Goal: Book appointment/travel/reservation

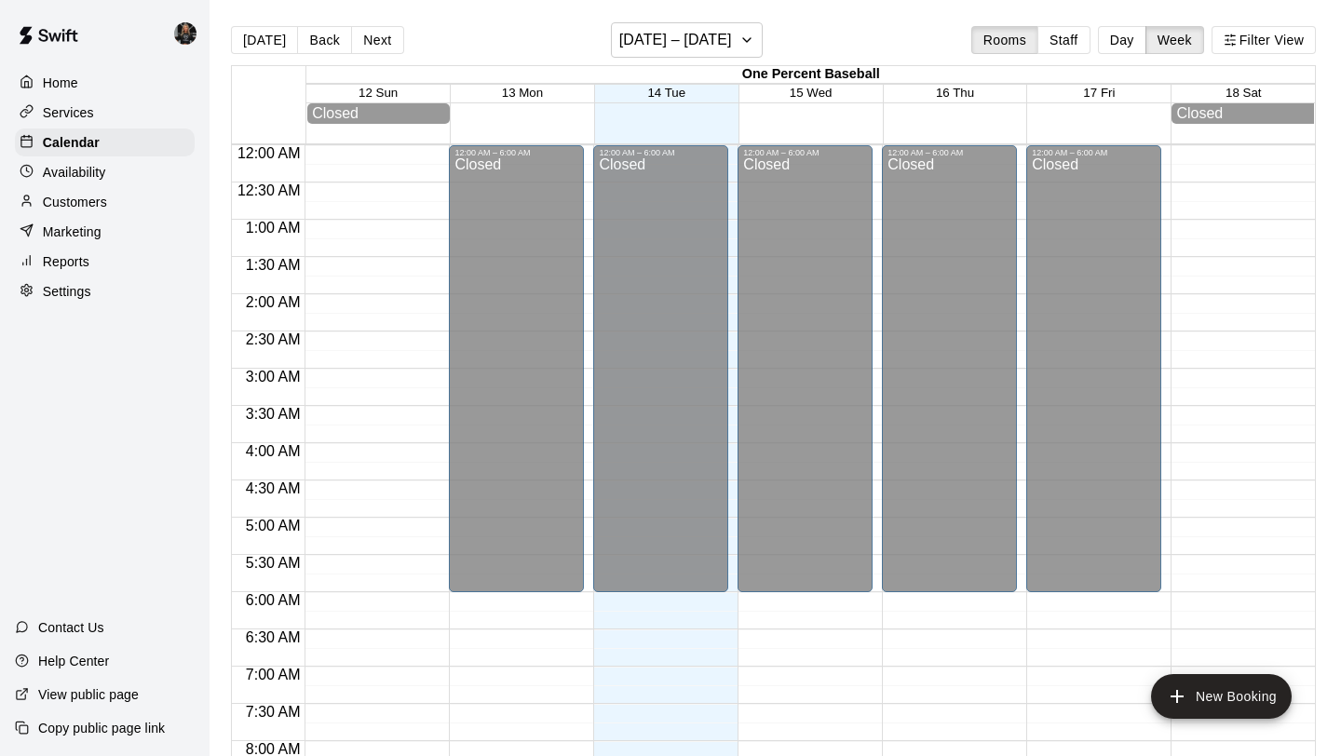
scroll to position [1005, 0]
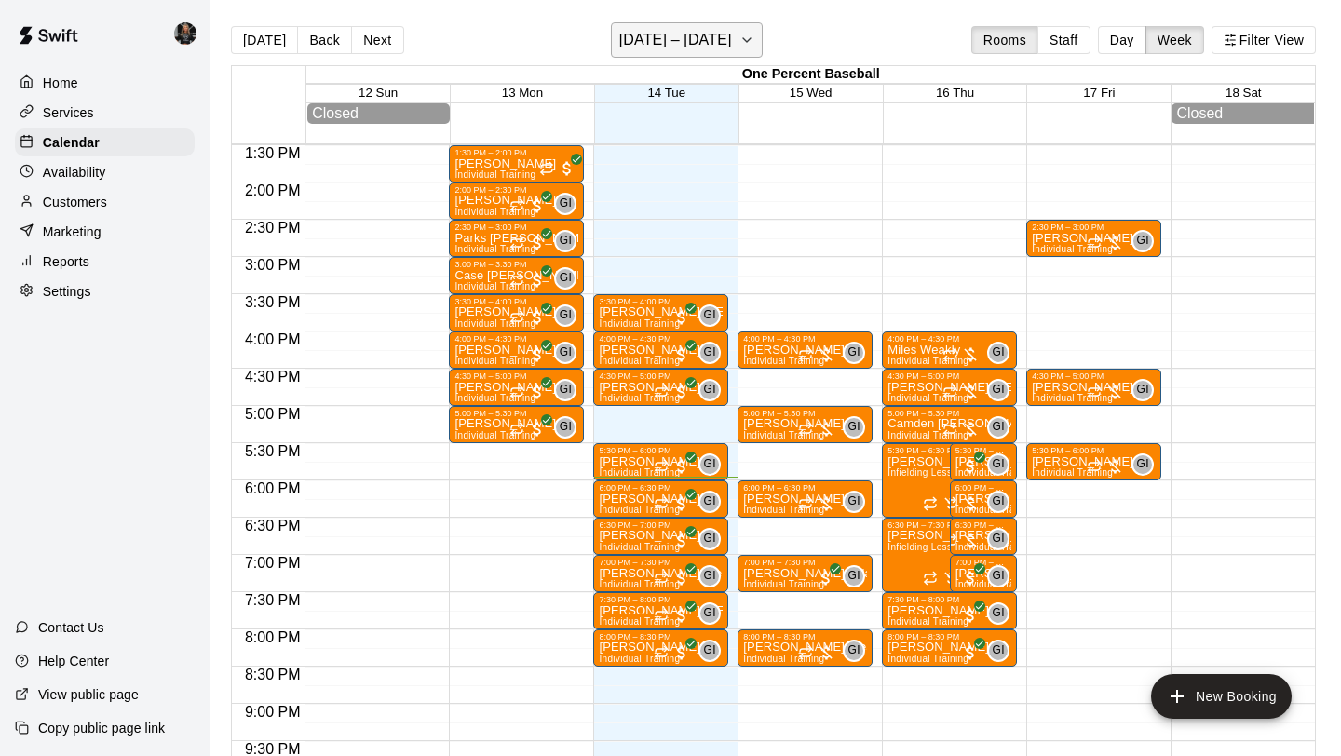
click at [686, 32] on h6 "[DATE] – [DATE]" at bounding box center [675, 40] width 113 height 26
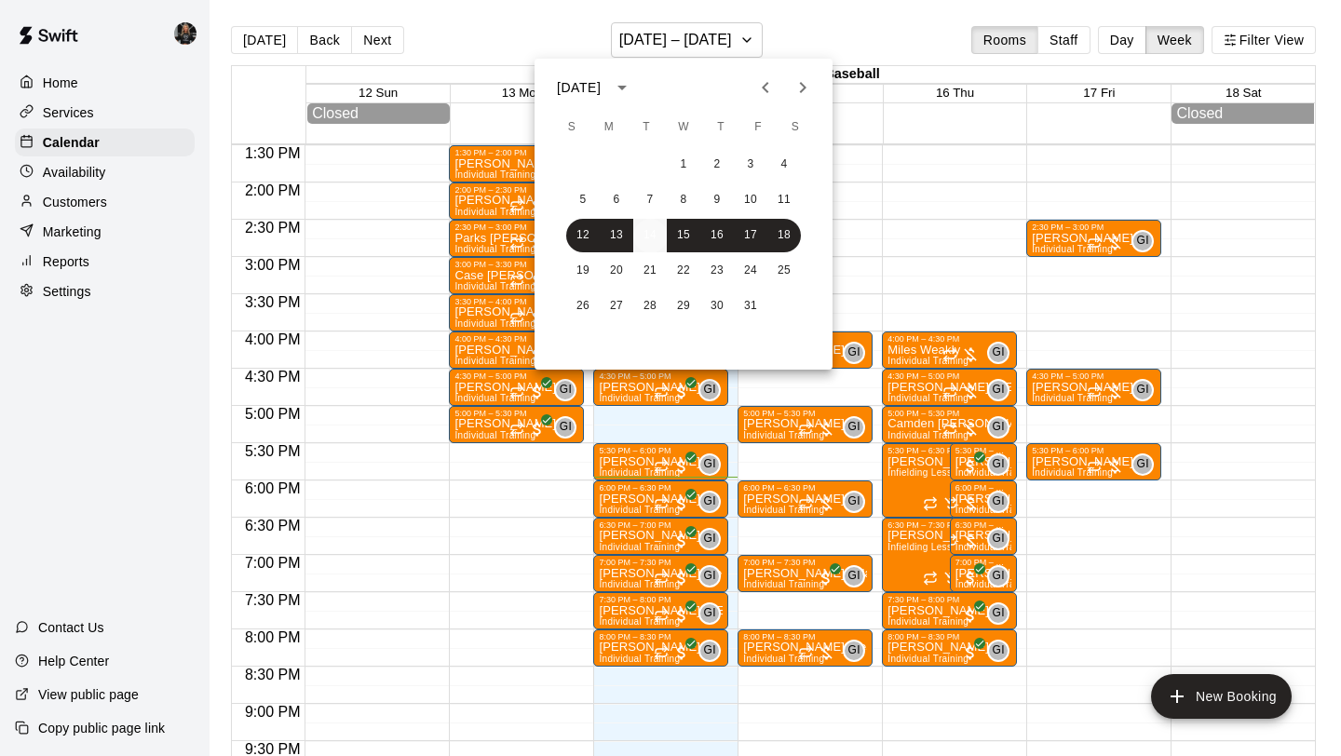
click at [659, 237] on button "14" at bounding box center [650, 236] width 34 height 34
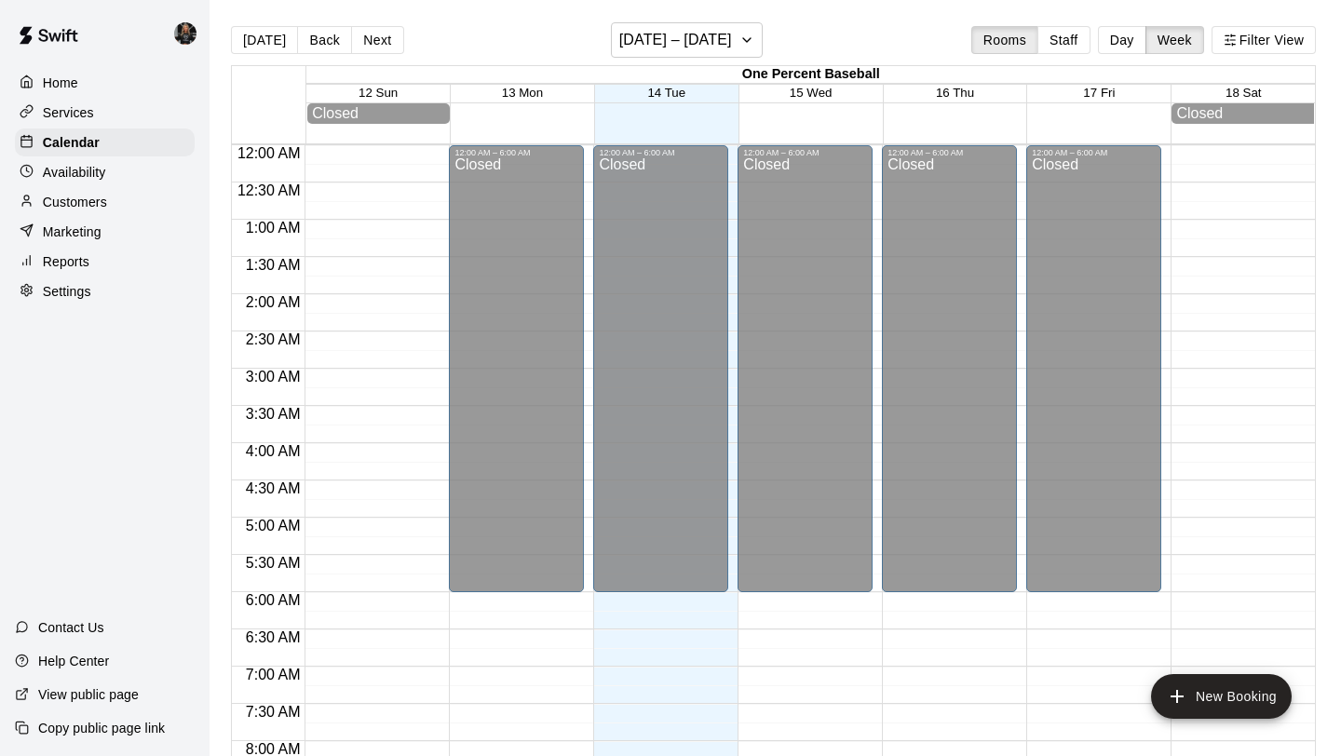
scroll to position [1079, 0]
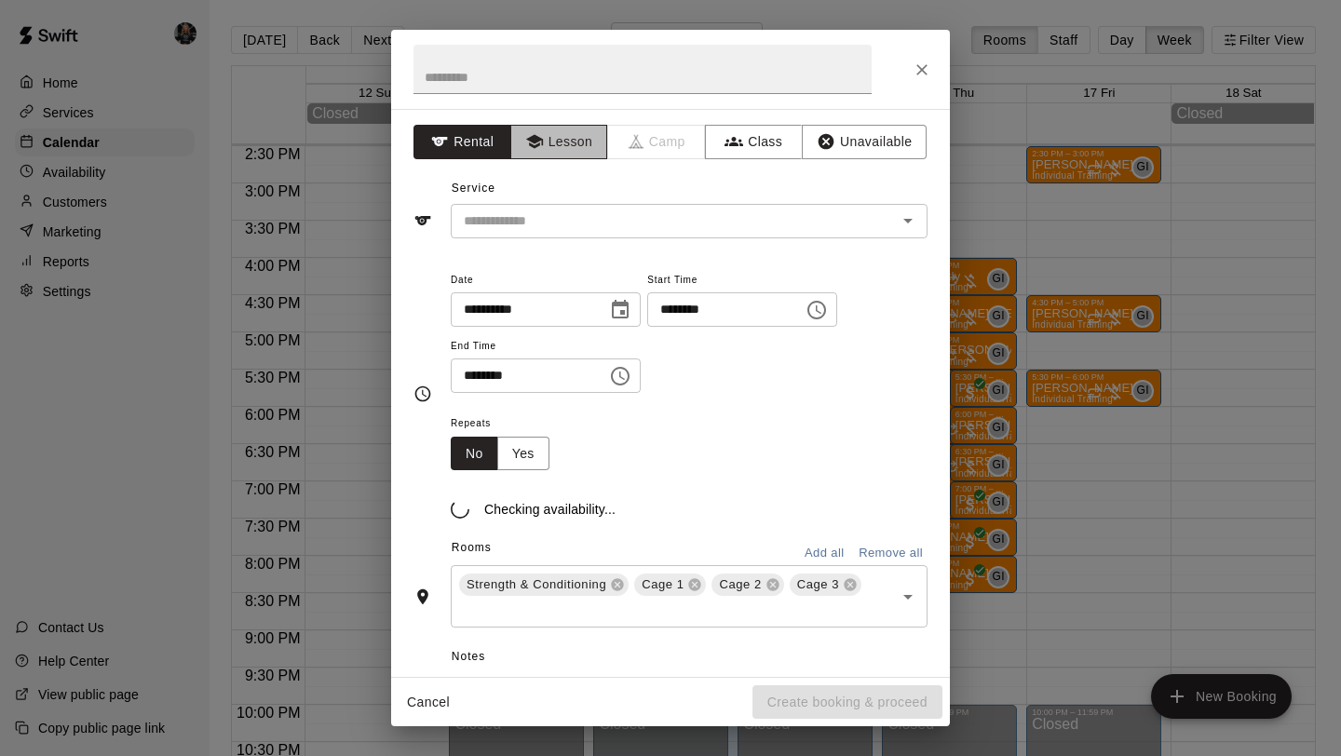
click at [559, 133] on button "Lesson" at bounding box center [559, 142] width 98 height 34
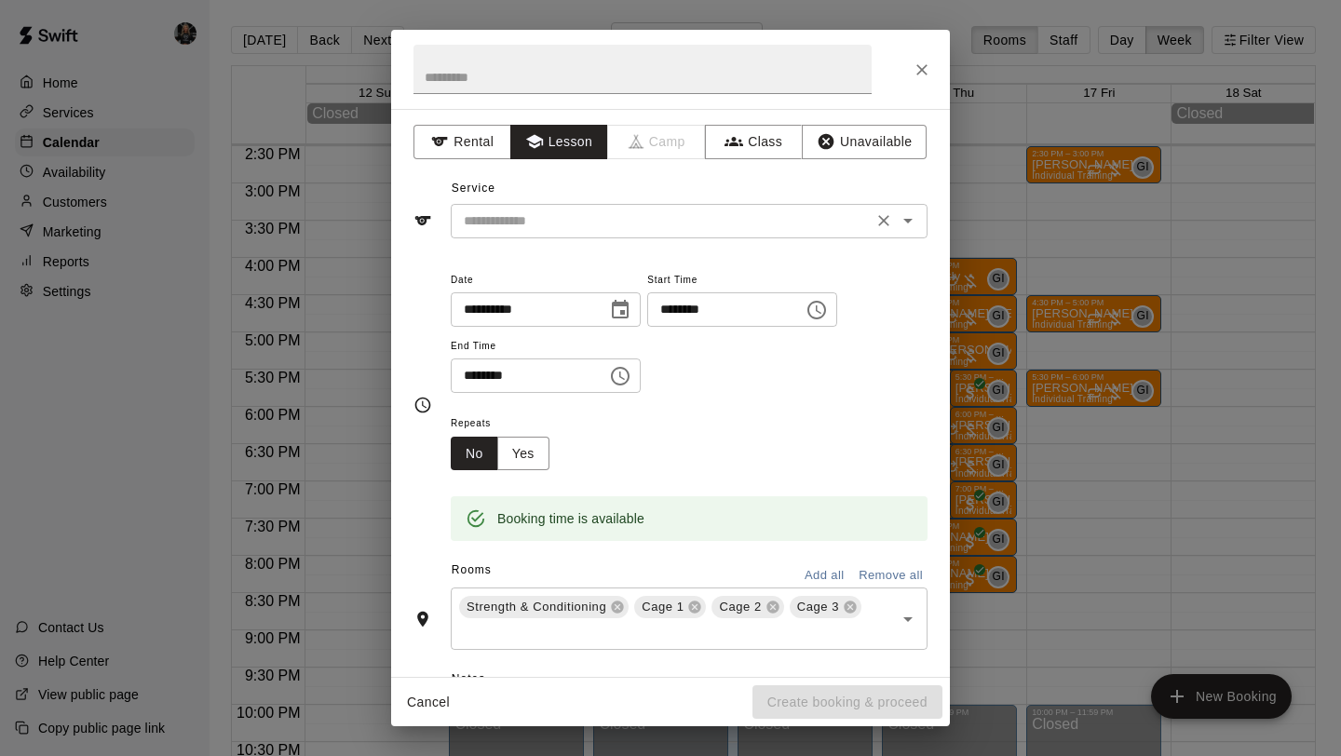
click at [586, 218] on input "text" at bounding box center [661, 220] width 411 height 23
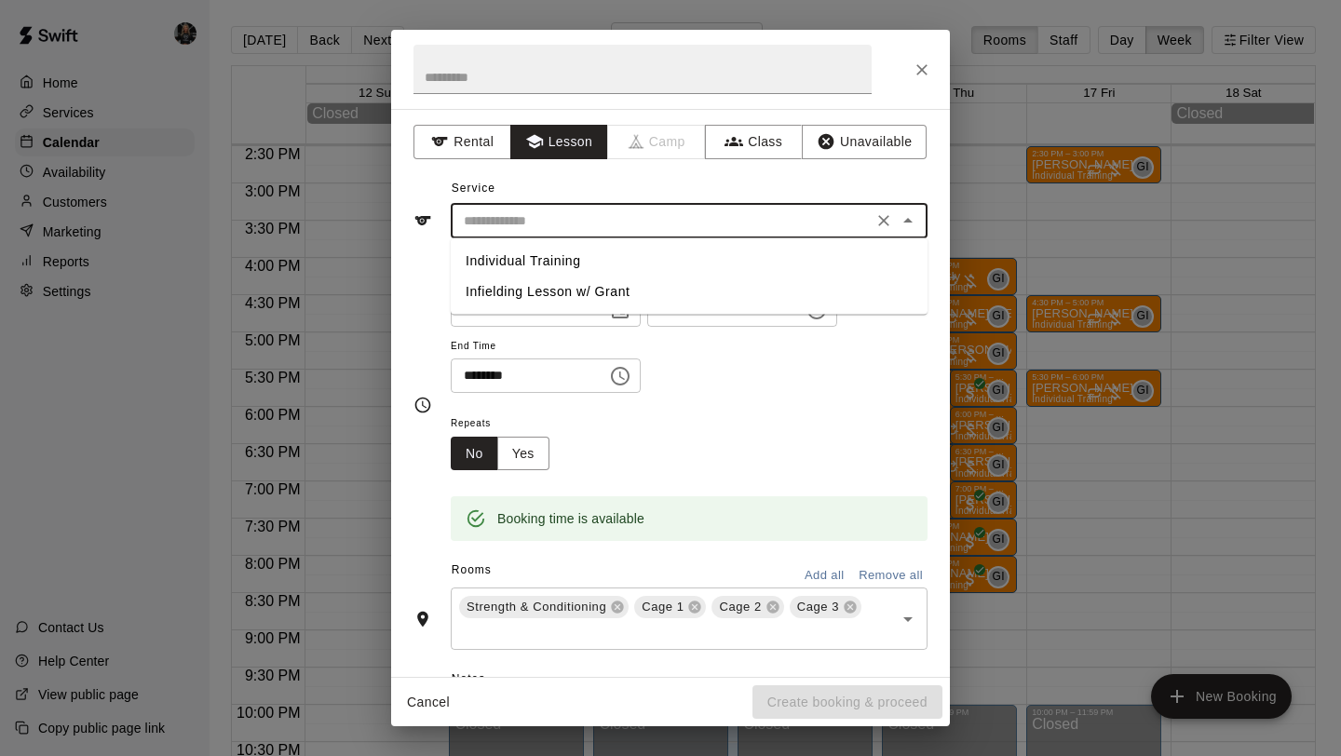
click at [593, 252] on li "Individual Training" at bounding box center [689, 261] width 477 height 31
type input "**********"
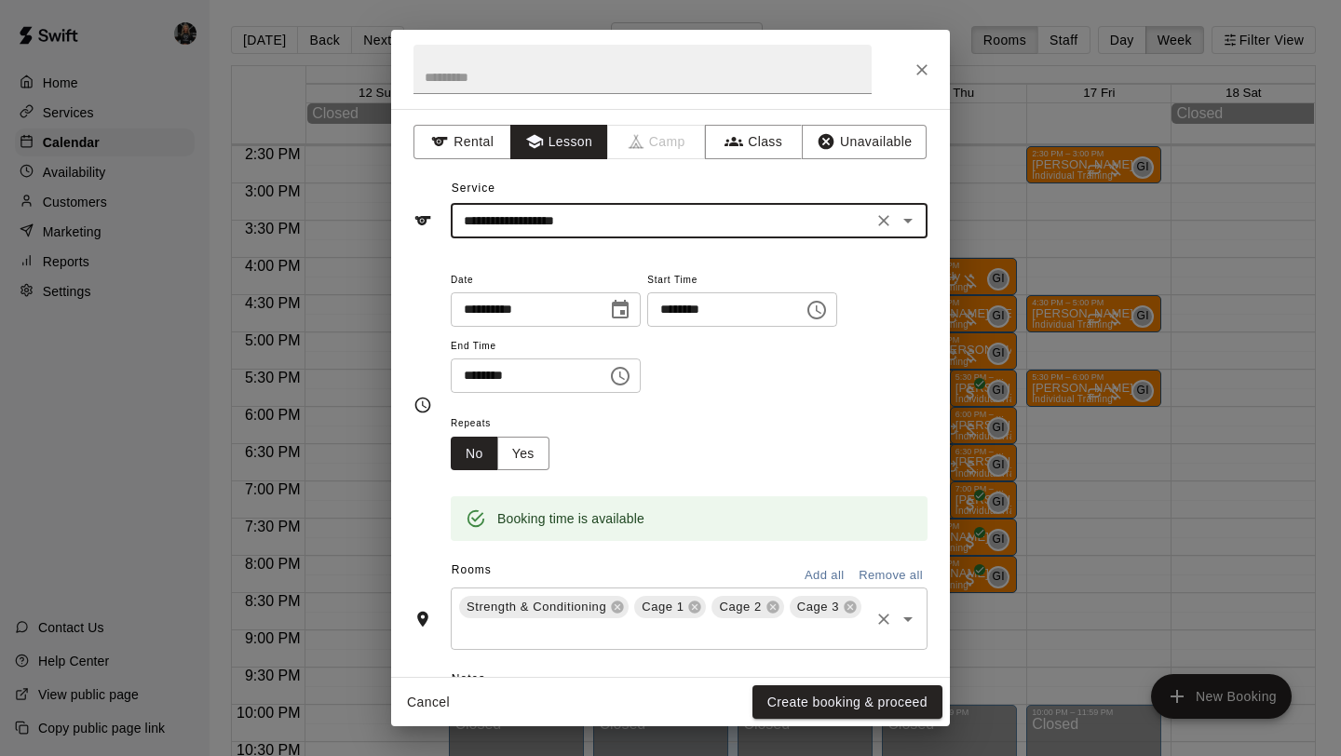
click at [617, 611] on icon at bounding box center [618, 607] width 12 height 12
click at [601, 606] on icon at bounding box center [597, 607] width 12 height 12
click at [592, 605] on icon at bounding box center [597, 607] width 12 height 12
click at [878, 707] on button "Create booking & proceed" at bounding box center [847, 702] width 190 height 34
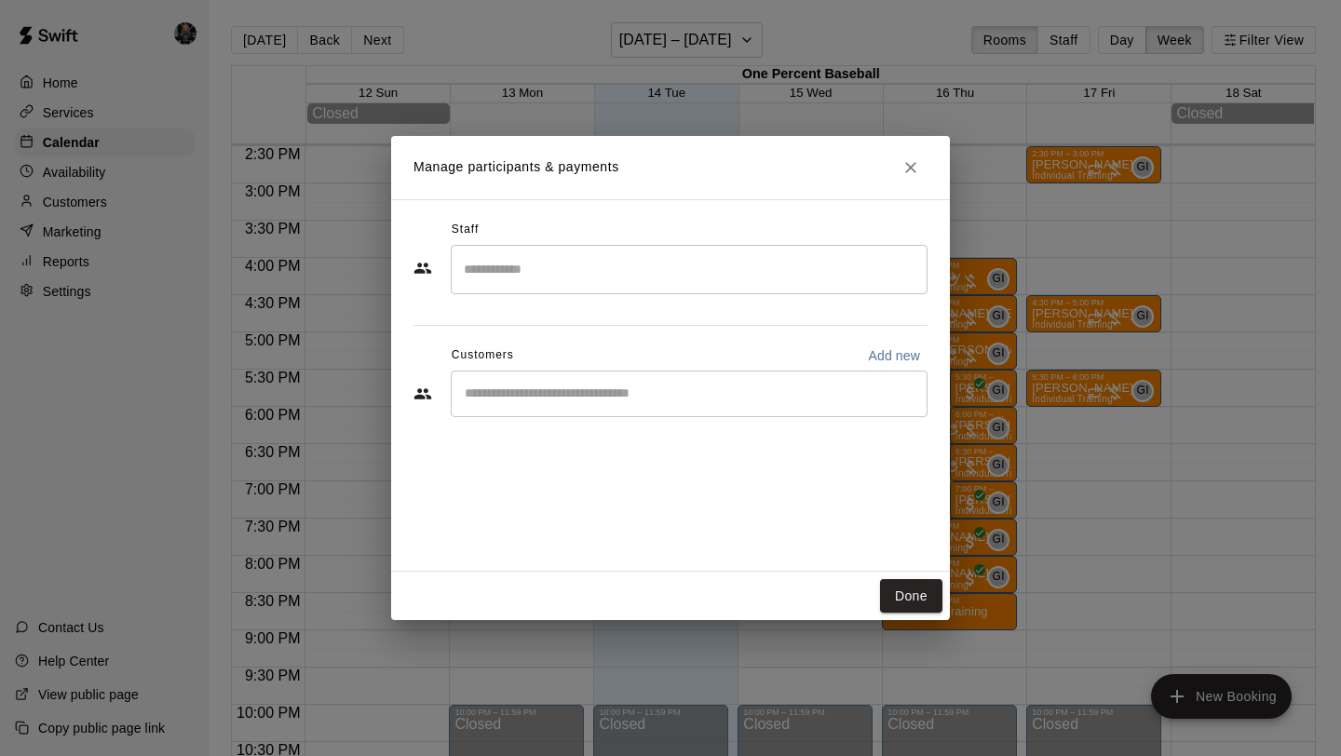
click at [556, 292] on div "​" at bounding box center [689, 269] width 477 height 49
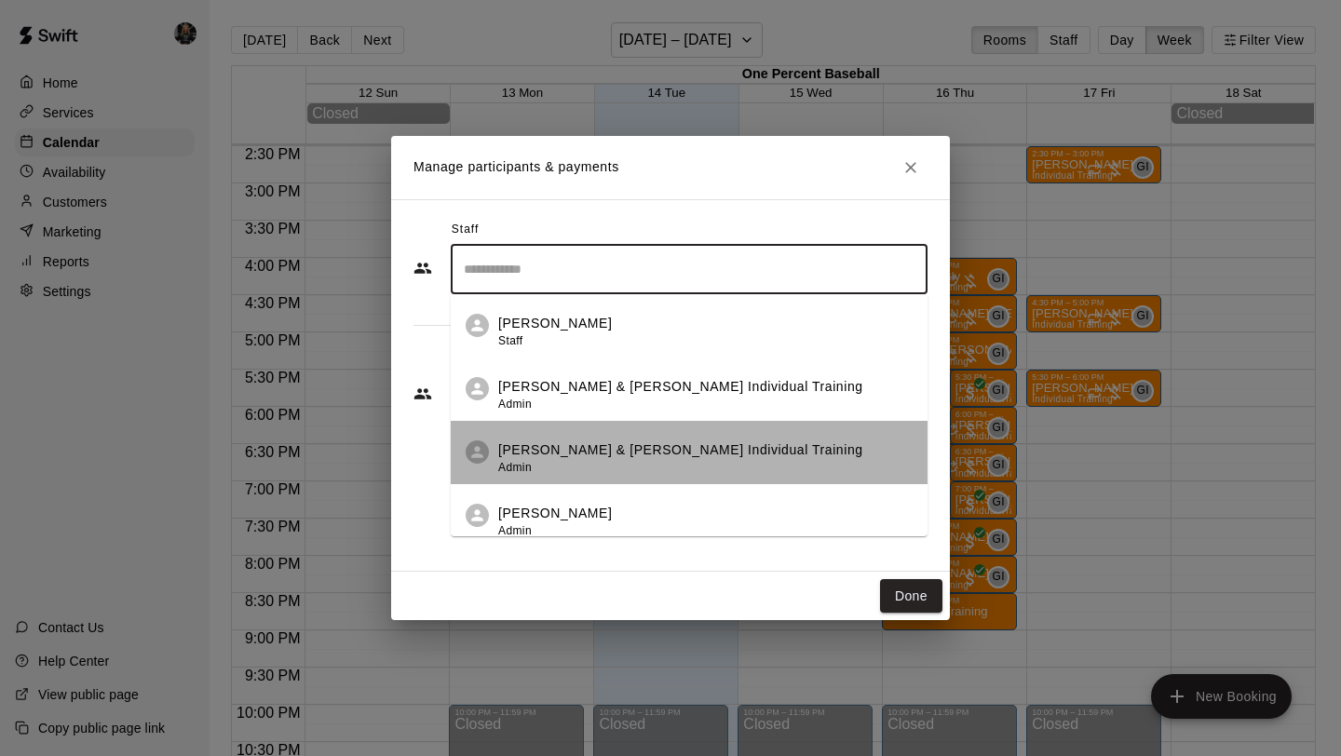
click at [585, 442] on p "[PERSON_NAME] & [PERSON_NAME] Individual Training" at bounding box center [680, 450] width 365 height 20
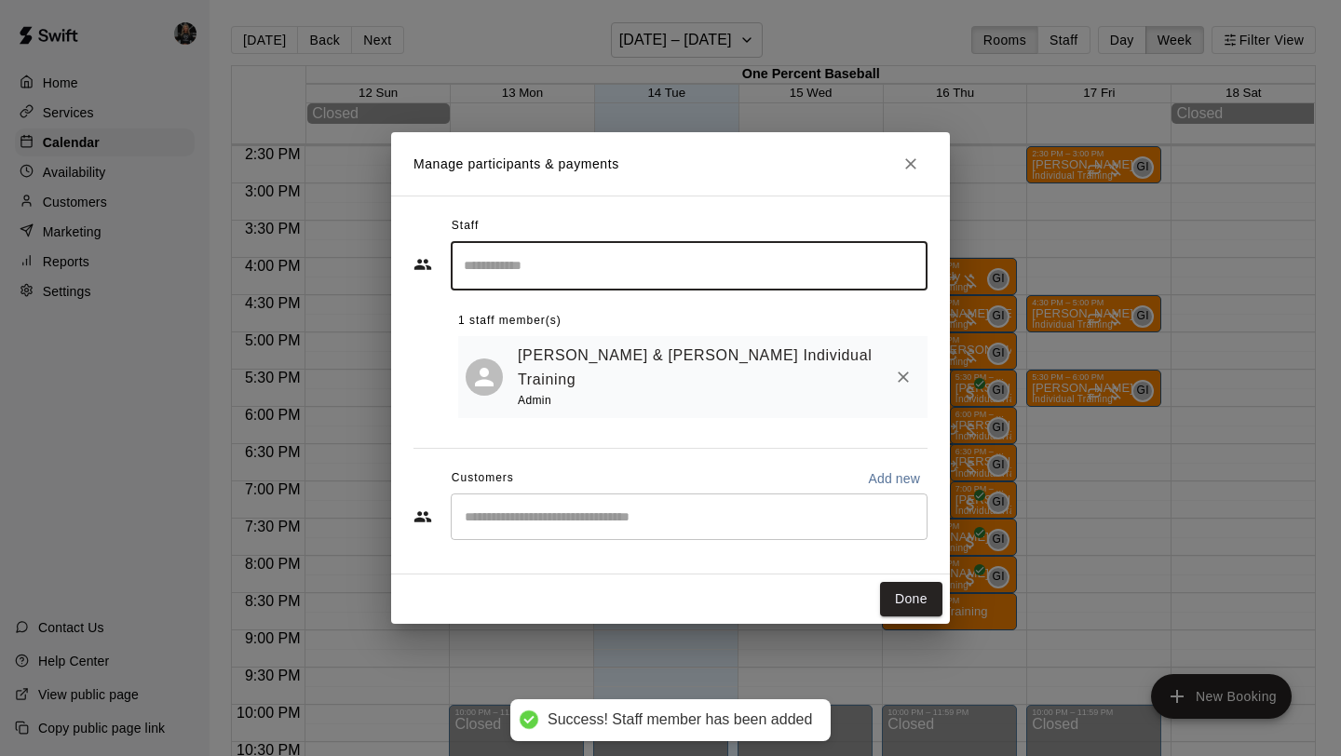
click at [589, 507] on input "Start typing to search customers..." at bounding box center [689, 516] width 460 height 19
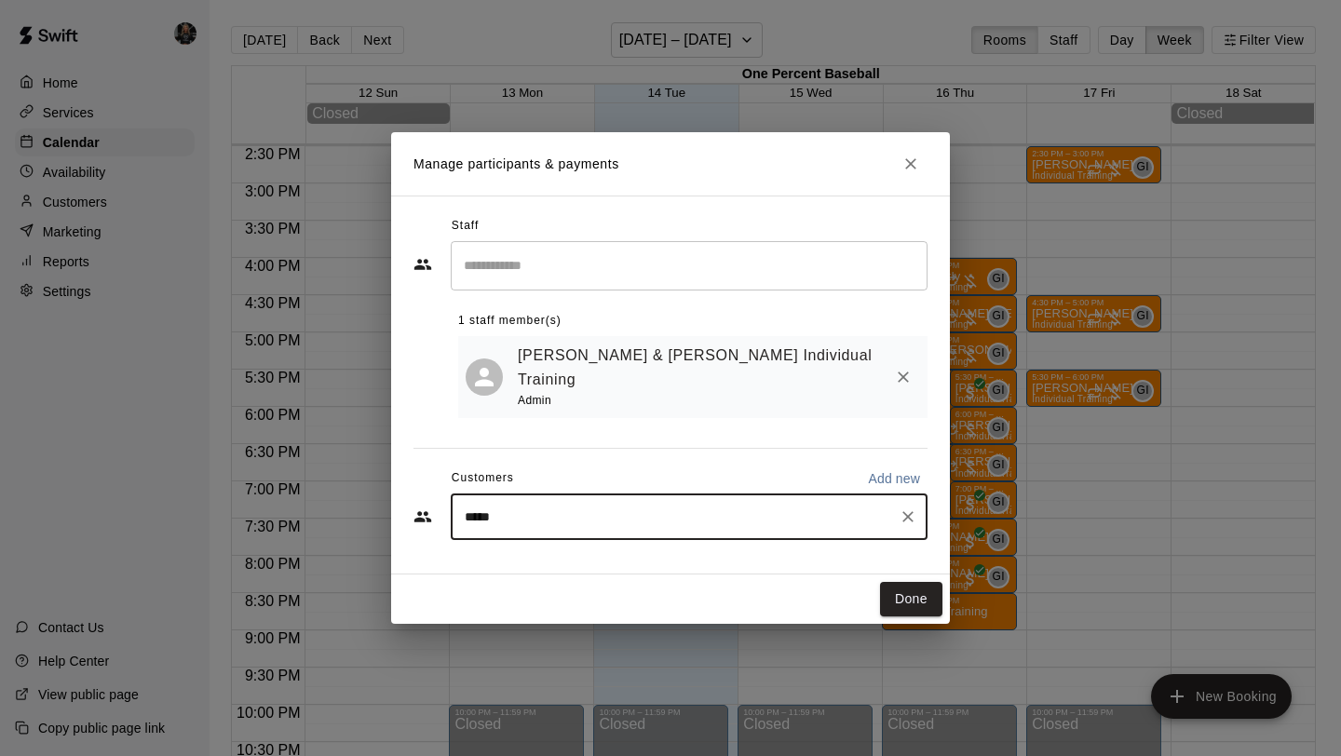
type input "******"
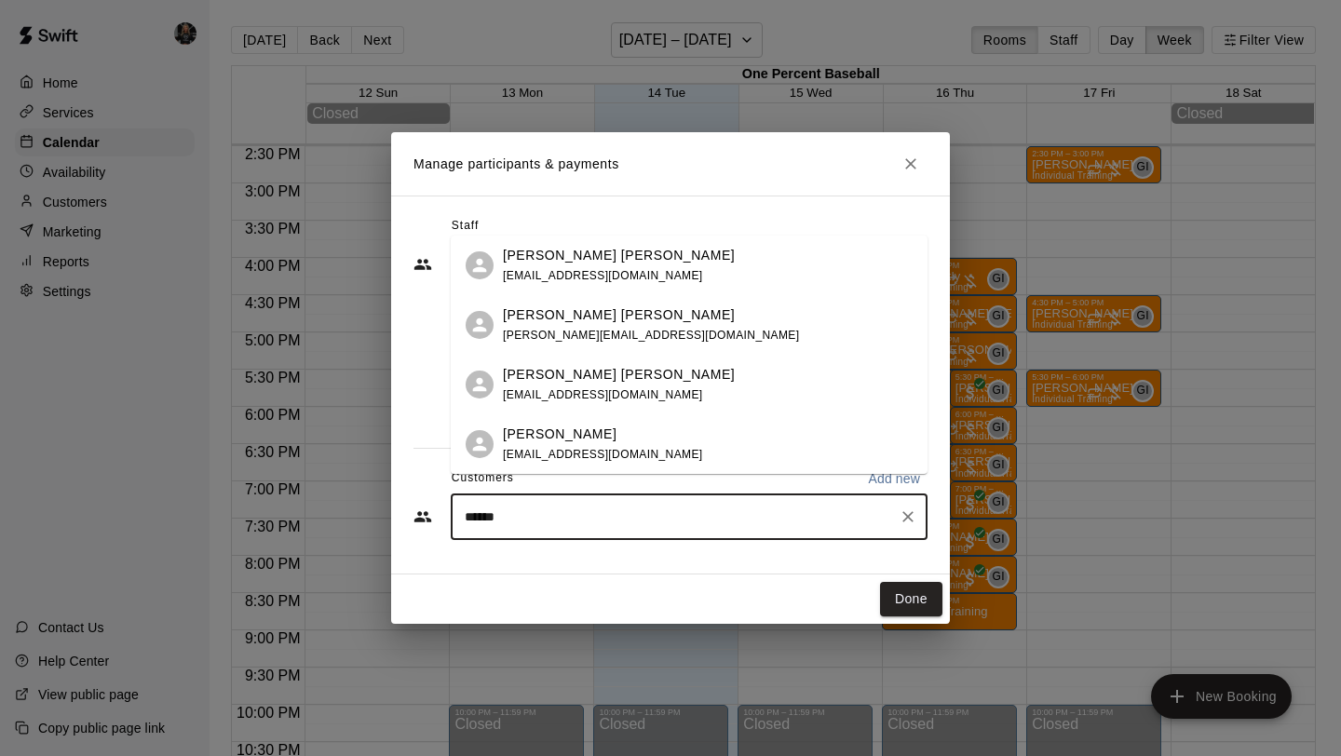
click at [608, 441] on p "[PERSON_NAME]" at bounding box center [560, 434] width 114 height 20
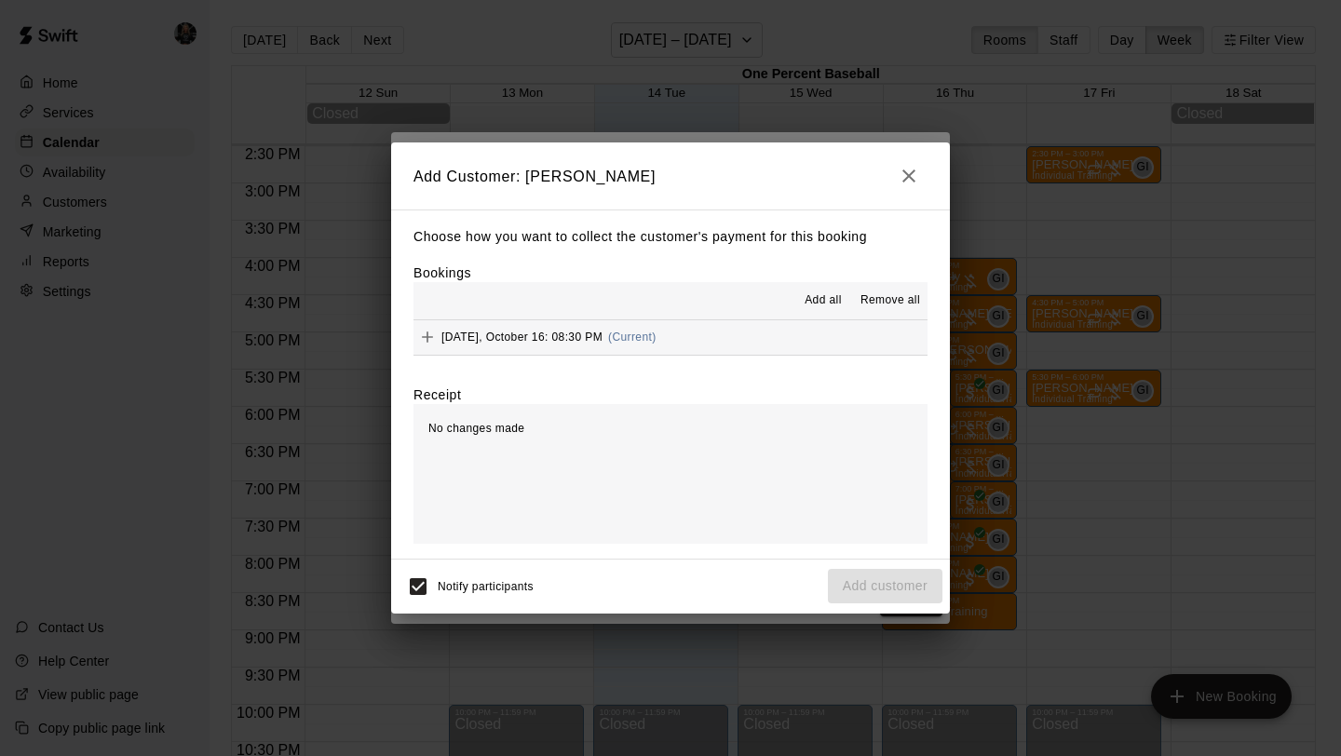
click at [814, 294] on span "Add all" at bounding box center [822, 300] width 37 height 19
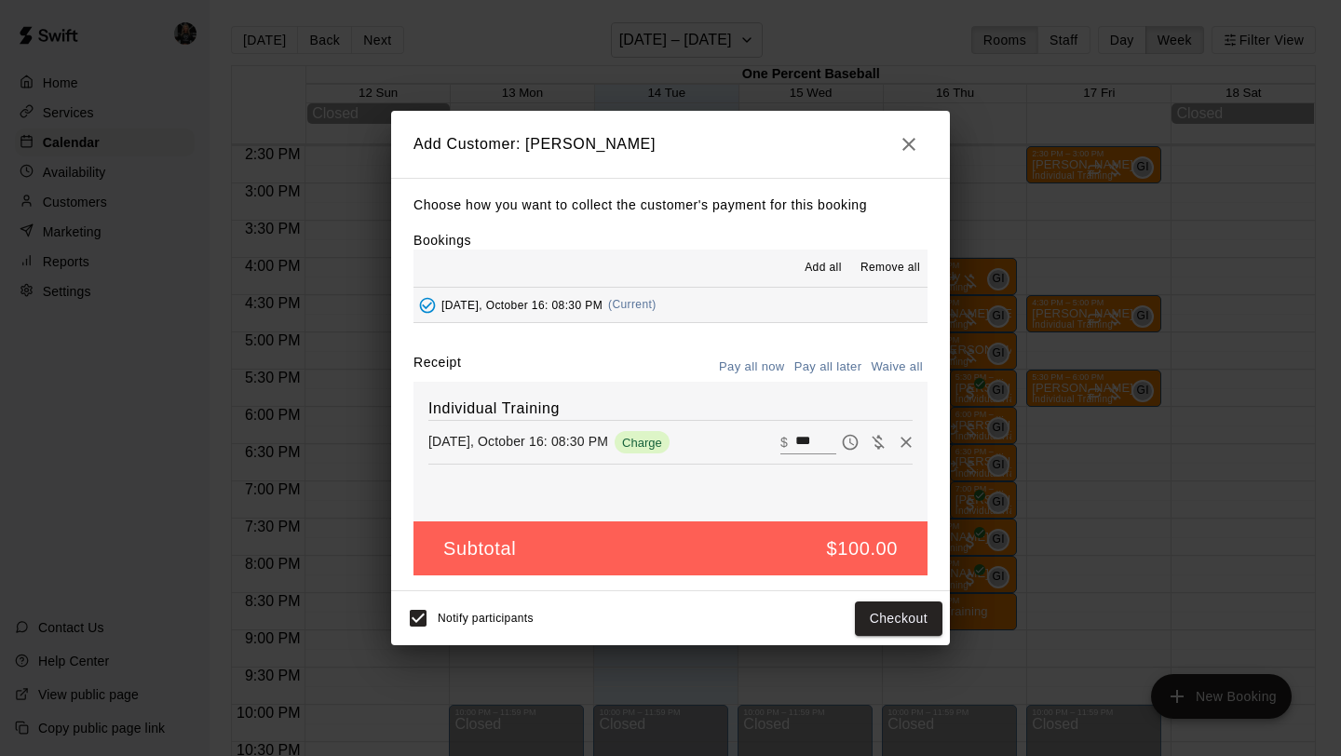
click at [823, 368] on button "Pay all later" at bounding box center [827, 367] width 77 height 29
click at [888, 609] on button "Add customer" at bounding box center [885, 618] width 115 height 34
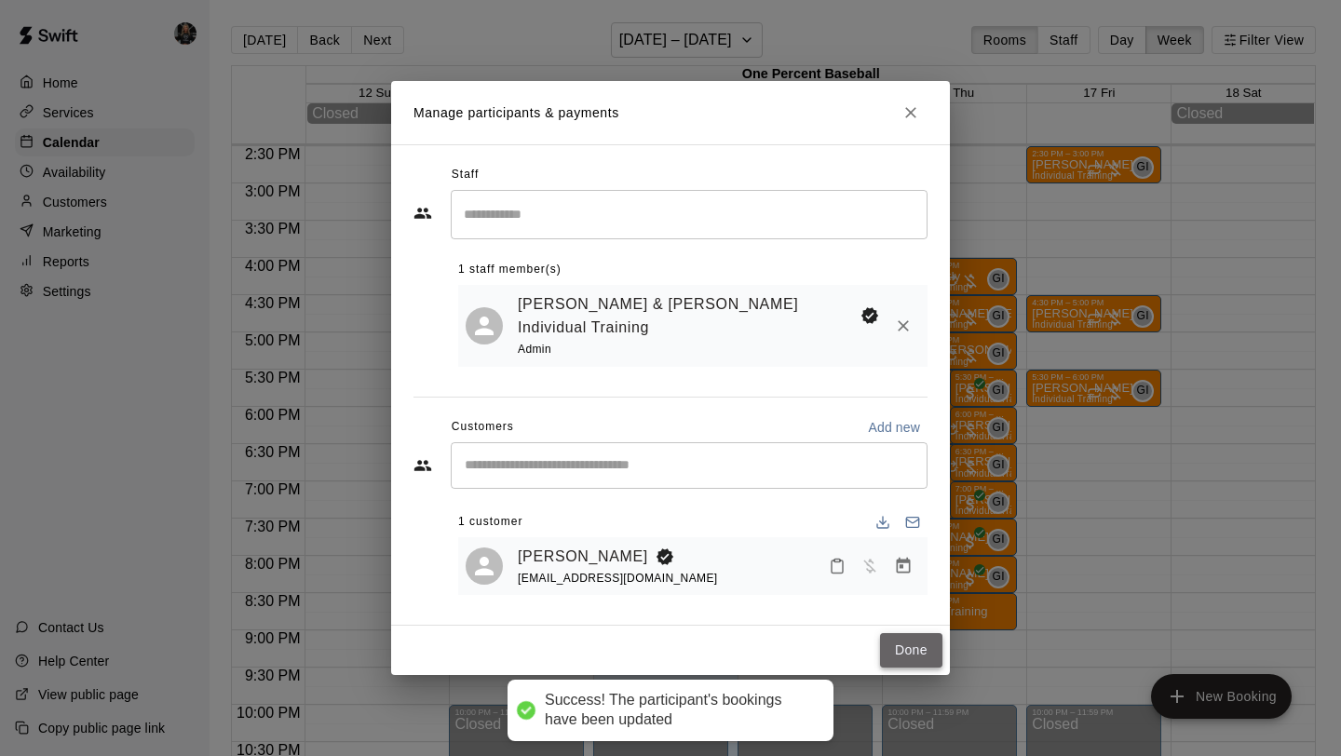
click at [914, 646] on button "Done" at bounding box center [911, 650] width 62 height 34
